Goal: Check status: Check status

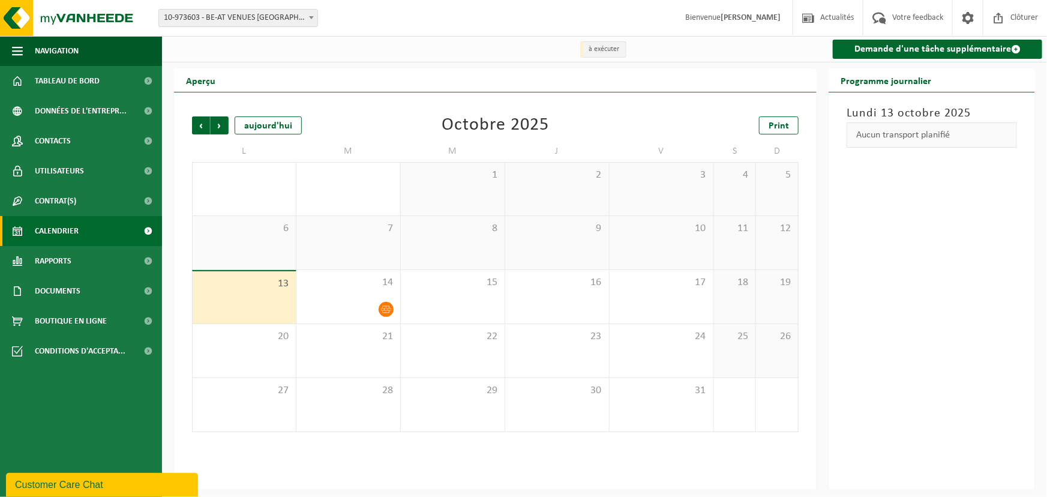
click at [85, 226] on link "Calendrier" at bounding box center [81, 231] width 162 height 30
click at [224, 124] on span "Suivant" at bounding box center [220, 125] width 18 height 18
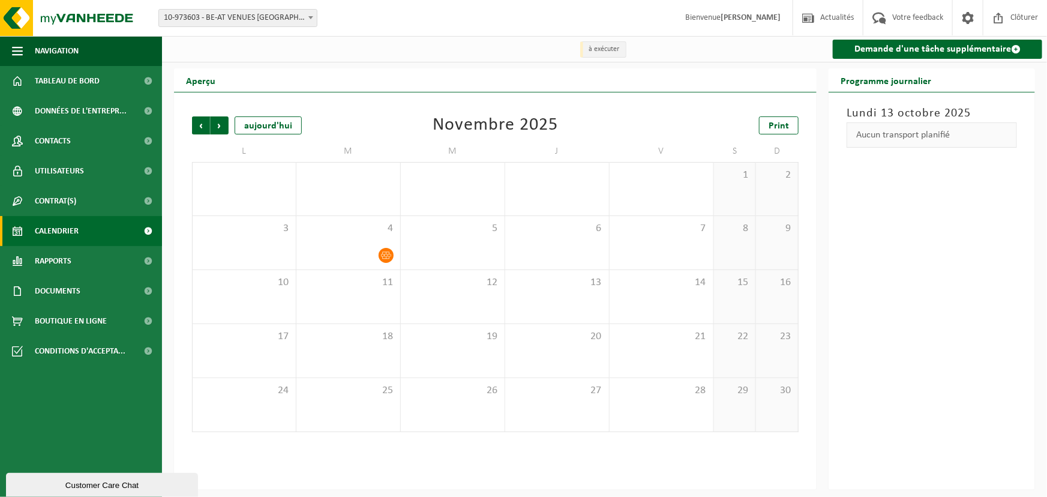
click at [224, 124] on span "Suivant" at bounding box center [220, 125] width 18 height 18
click at [203, 123] on span "Précédent" at bounding box center [201, 125] width 18 height 18
click at [1003, 19] on span at bounding box center [998, 17] width 18 height 35
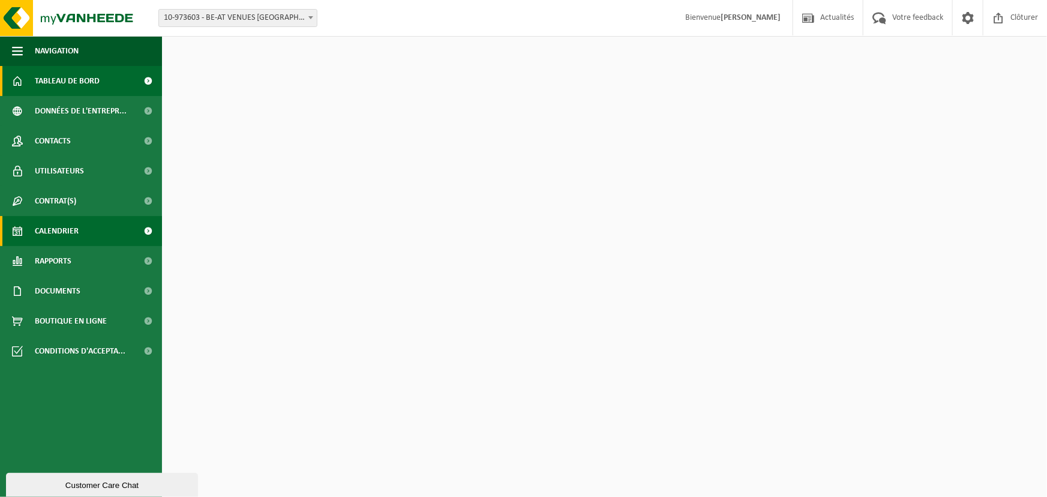
click at [78, 229] on span "Calendrier" at bounding box center [57, 231] width 44 height 30
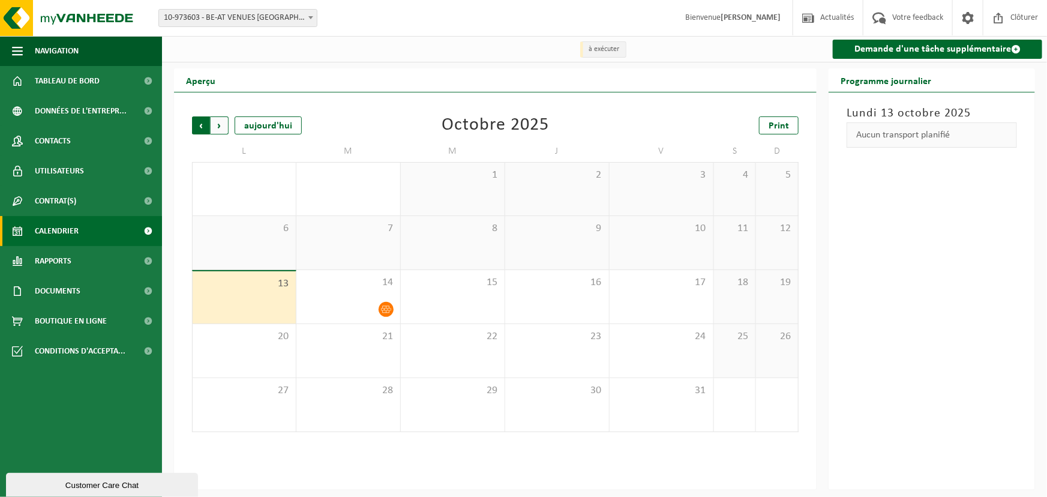
click at [226, 128] on span "Suivant" at bounding box center [220, 125] width 18 height 18
